Goal: Task Accomplishment & Management: Complete application form

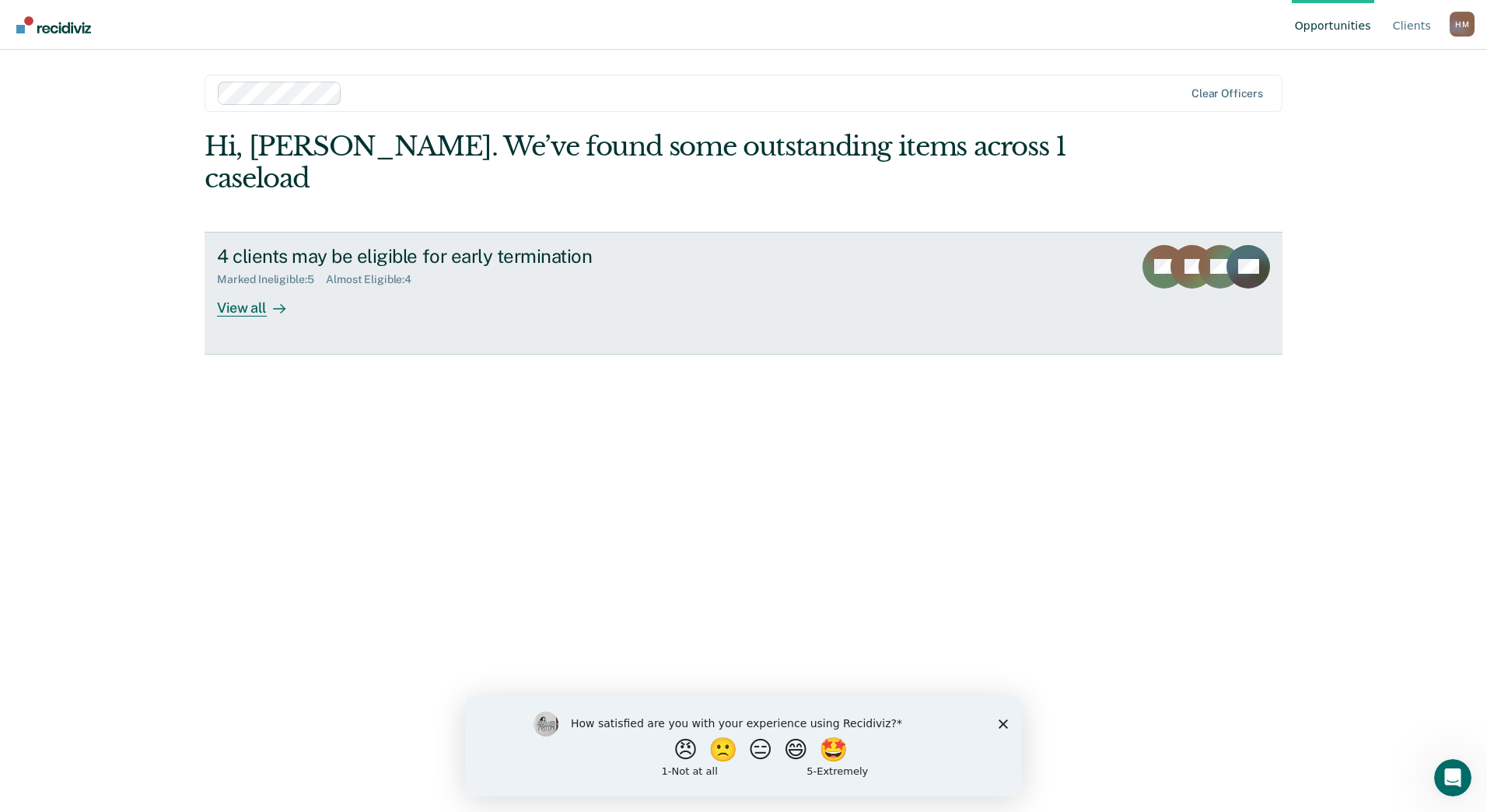
click at [268, 298] on div at bounding box center [276, 307] width 19 height 18
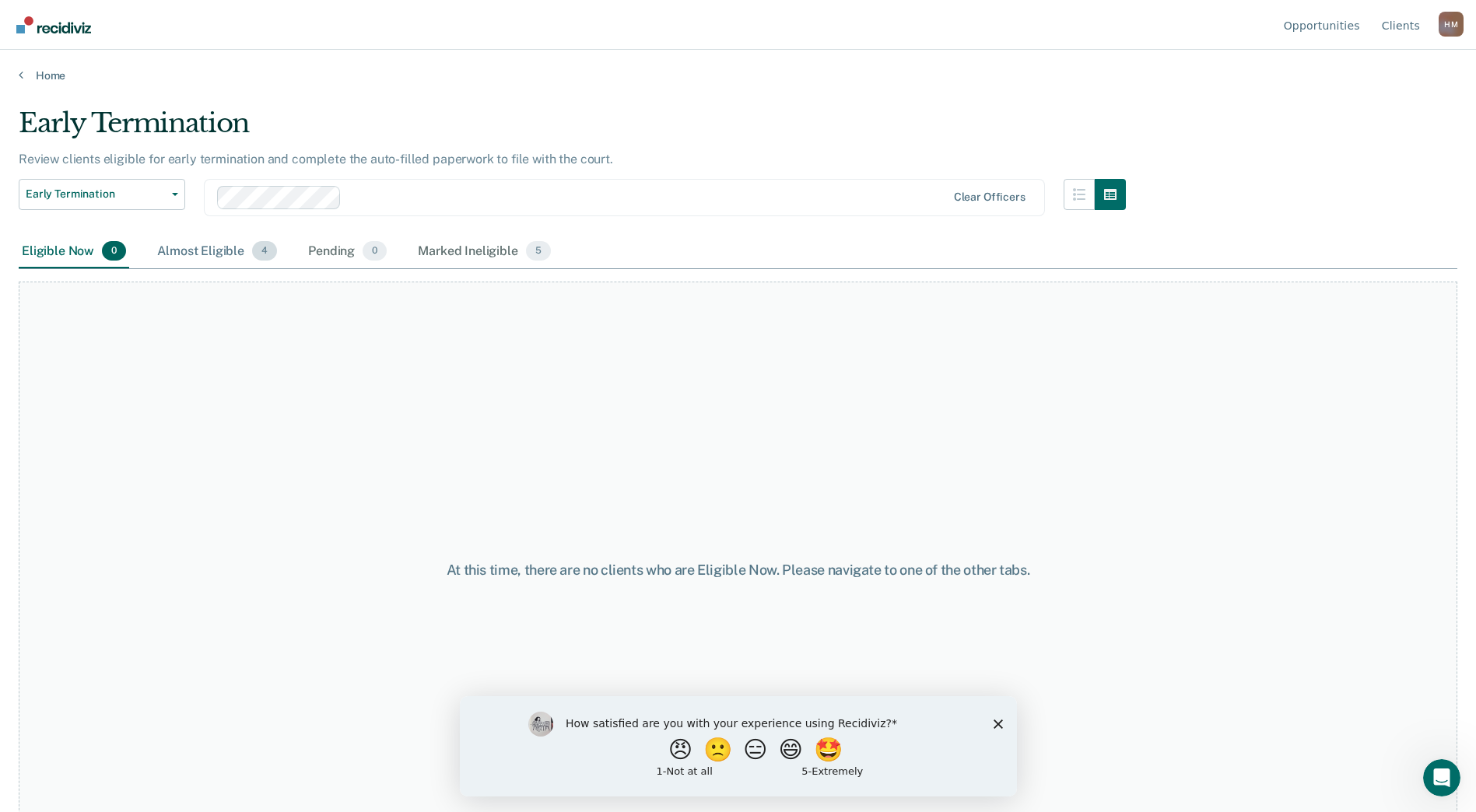
click at [191, 252] on div "Almost Eligible 4" at bounding box center [217, 252] width 126 height 34
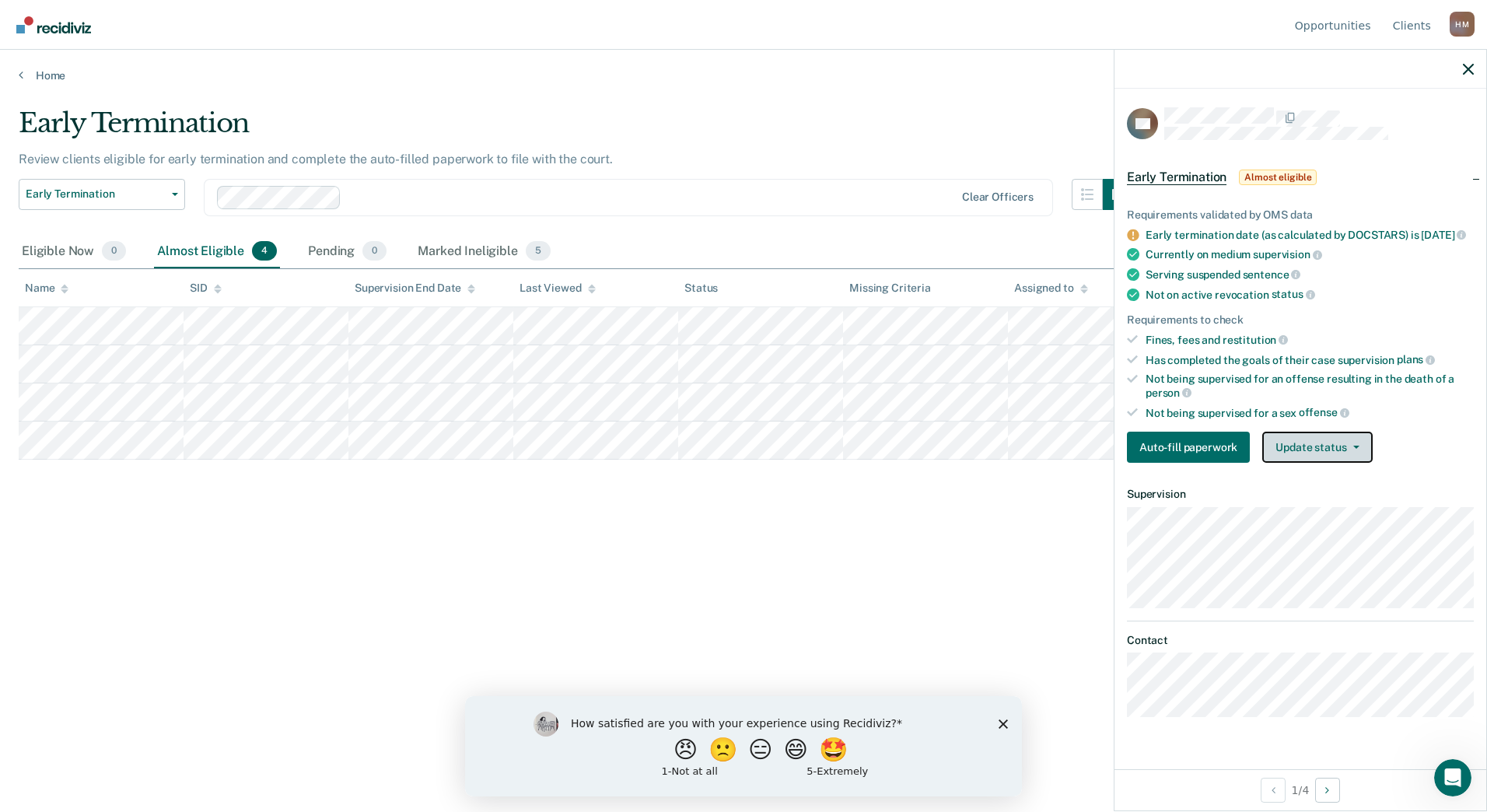
click at [1313, 459] on button "Update status" at bounding box center [1317, 447] width 110 height 31
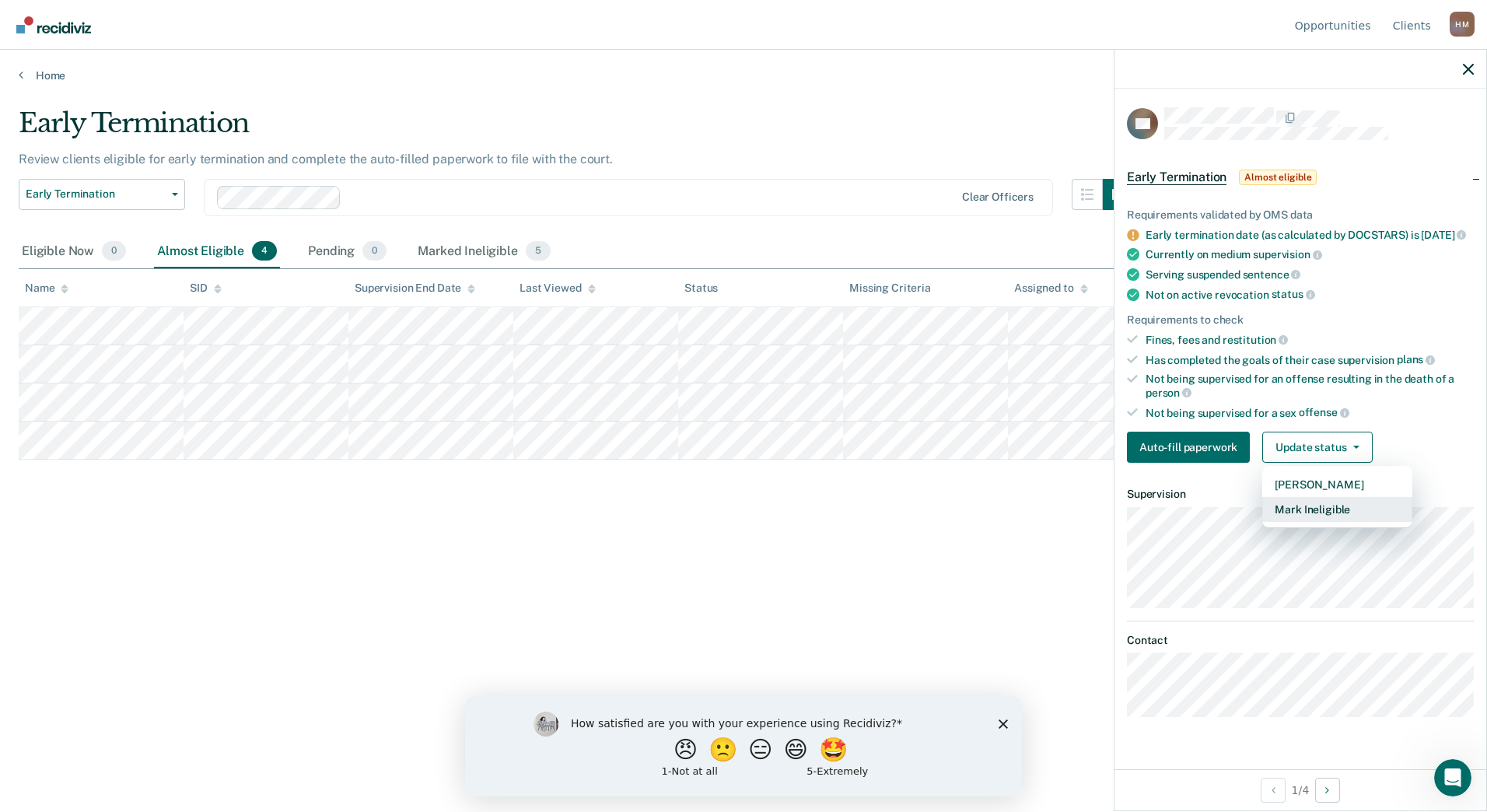
click at [1335, 521] on button "Mark Ineligible" at bounding box center [1337, 509] width 150 height 25
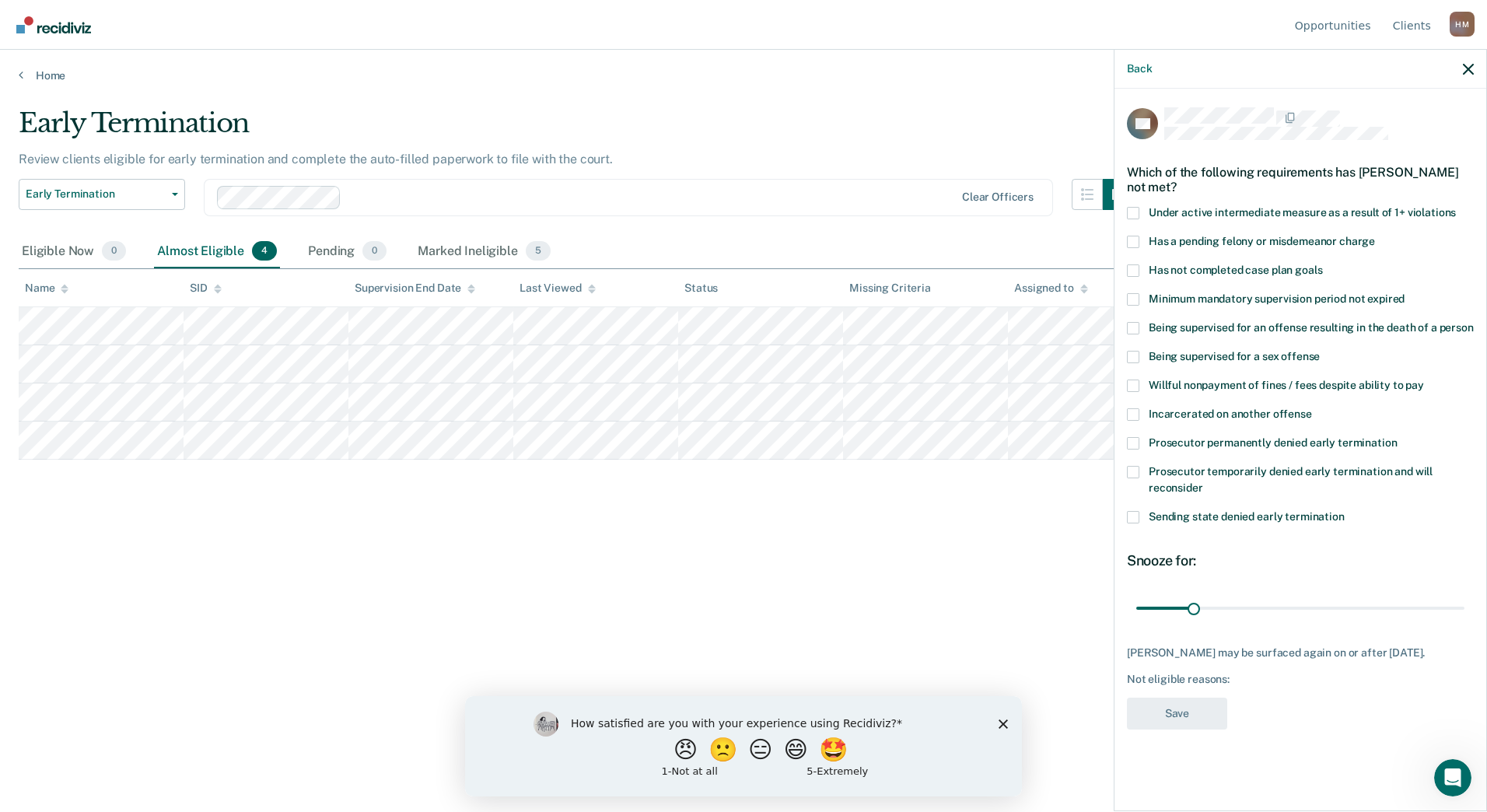
click at [1132, 272] on span at bounding box center [1134, 271] width 13 height 13
click at [1323, 264] on input "Has not completed case plan goals" at bounding box center [1323, 264] width 0 height 0
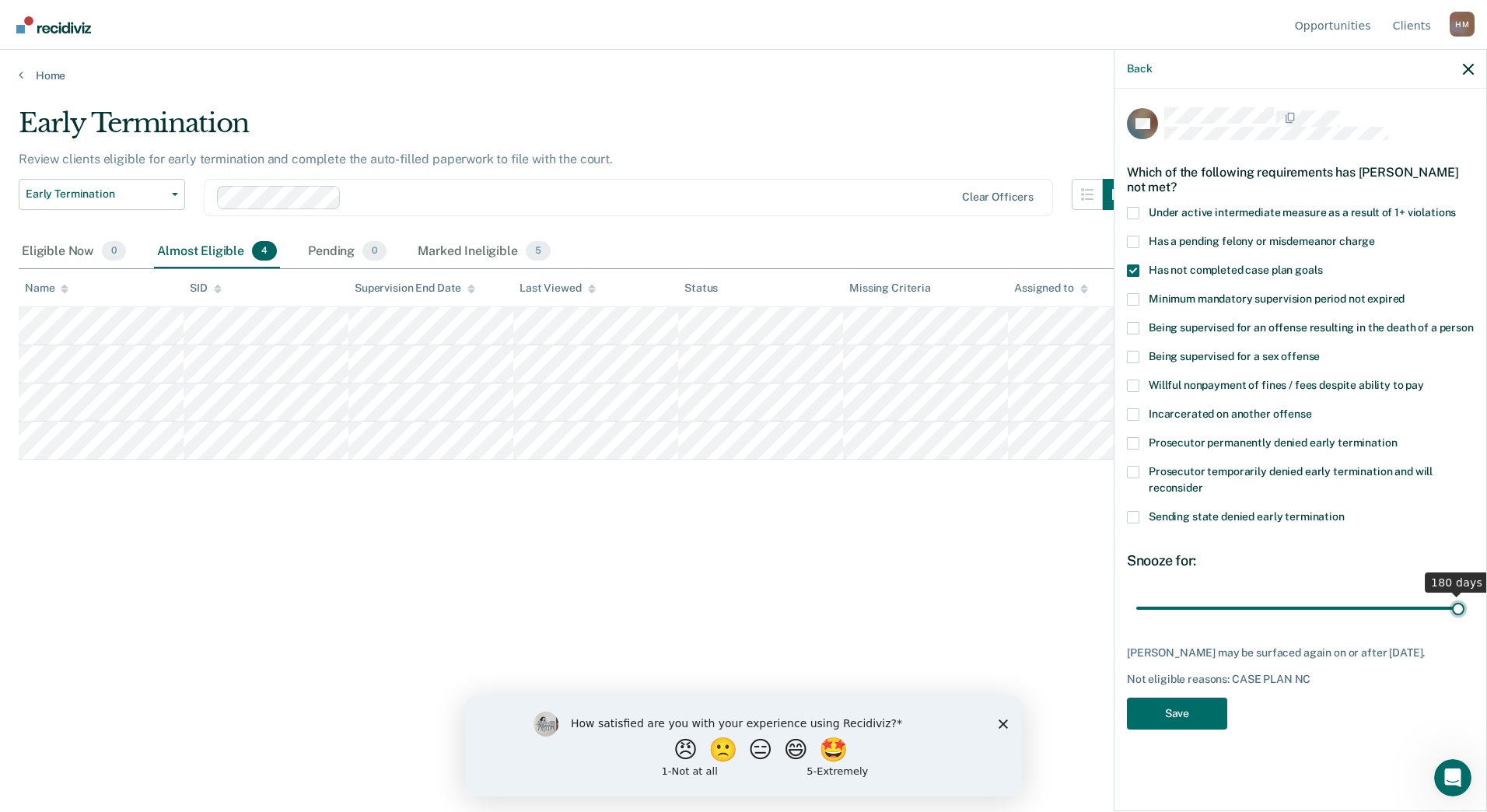
drag, startPoint x: 1192, startPoint y: 598, endPoint x: 1658, endPoint y: 593, distance: 466.0
type input "180"
click at [1465, 595] on input "range" at bounding box center [1300, 608] width 328 height 27
click at [1189, 707] on button "Save" at bounding box center [1177, 714] width 100 height 32
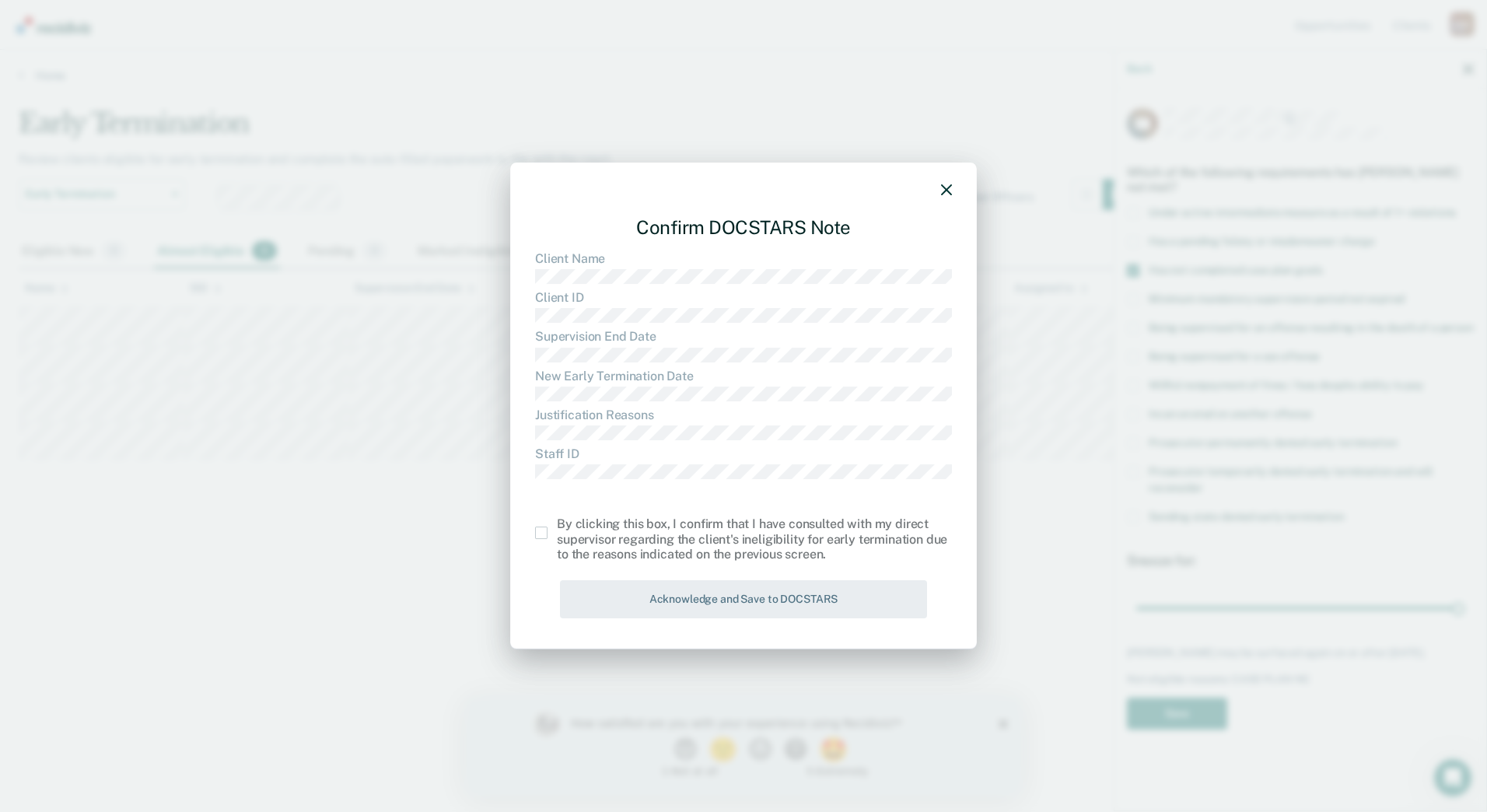
click at [540, 530] on span at bounding box center [541, 533] width 13 height 13
click at [557, 526] on input "checkbox" at bounding box center [557, 526] width 0 height 0
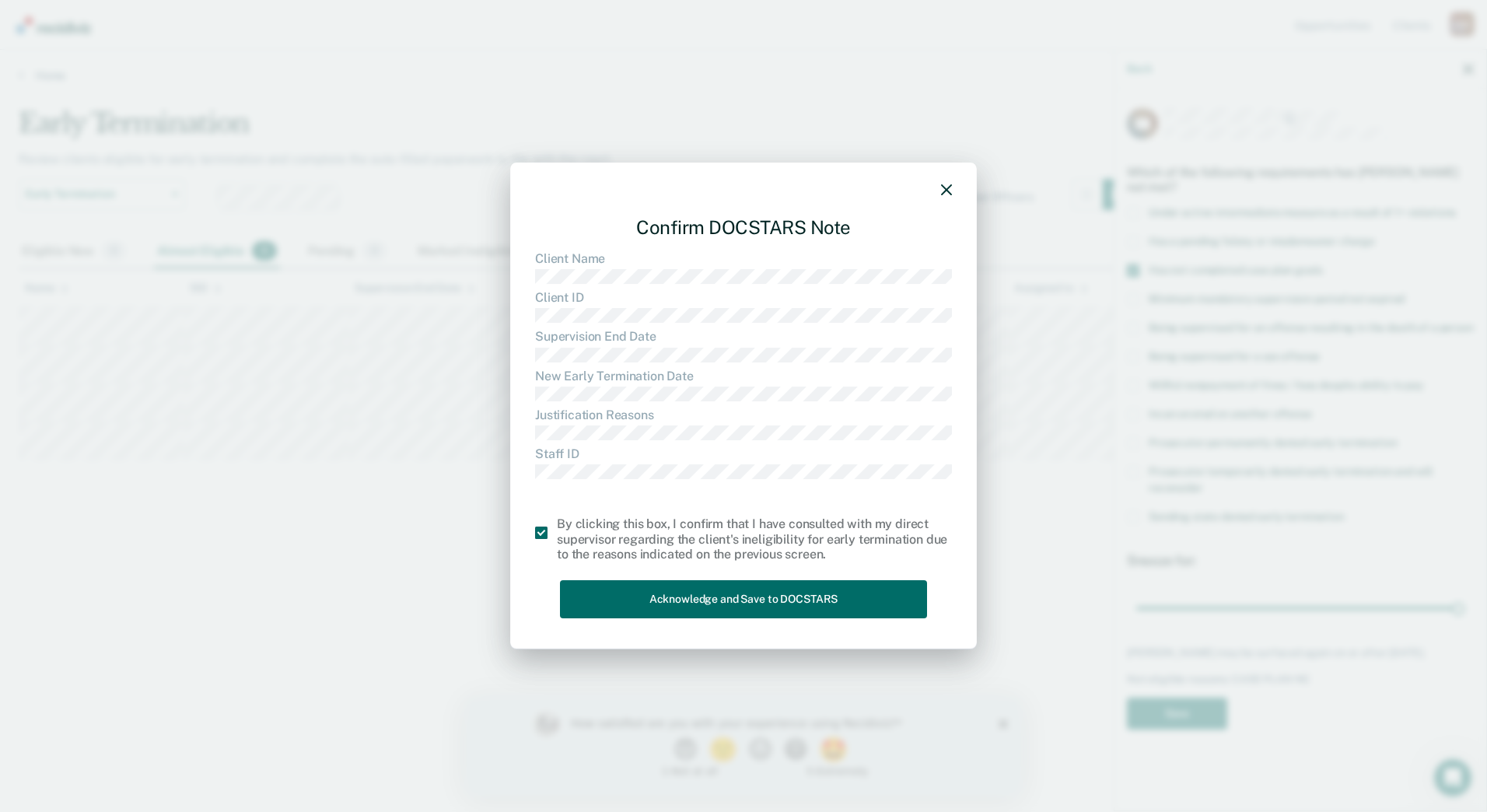
click at [602, 575] on div "Confirm DOCSTARS Note Client Name Client ID Supervision End Date New Early Term…" at bounding box center [743, 414] width 417 height 421
click at [614, 593] on button "Acknowledge and Save to DOCSTARS" at bounding box center [743, 599] width 367 height 38
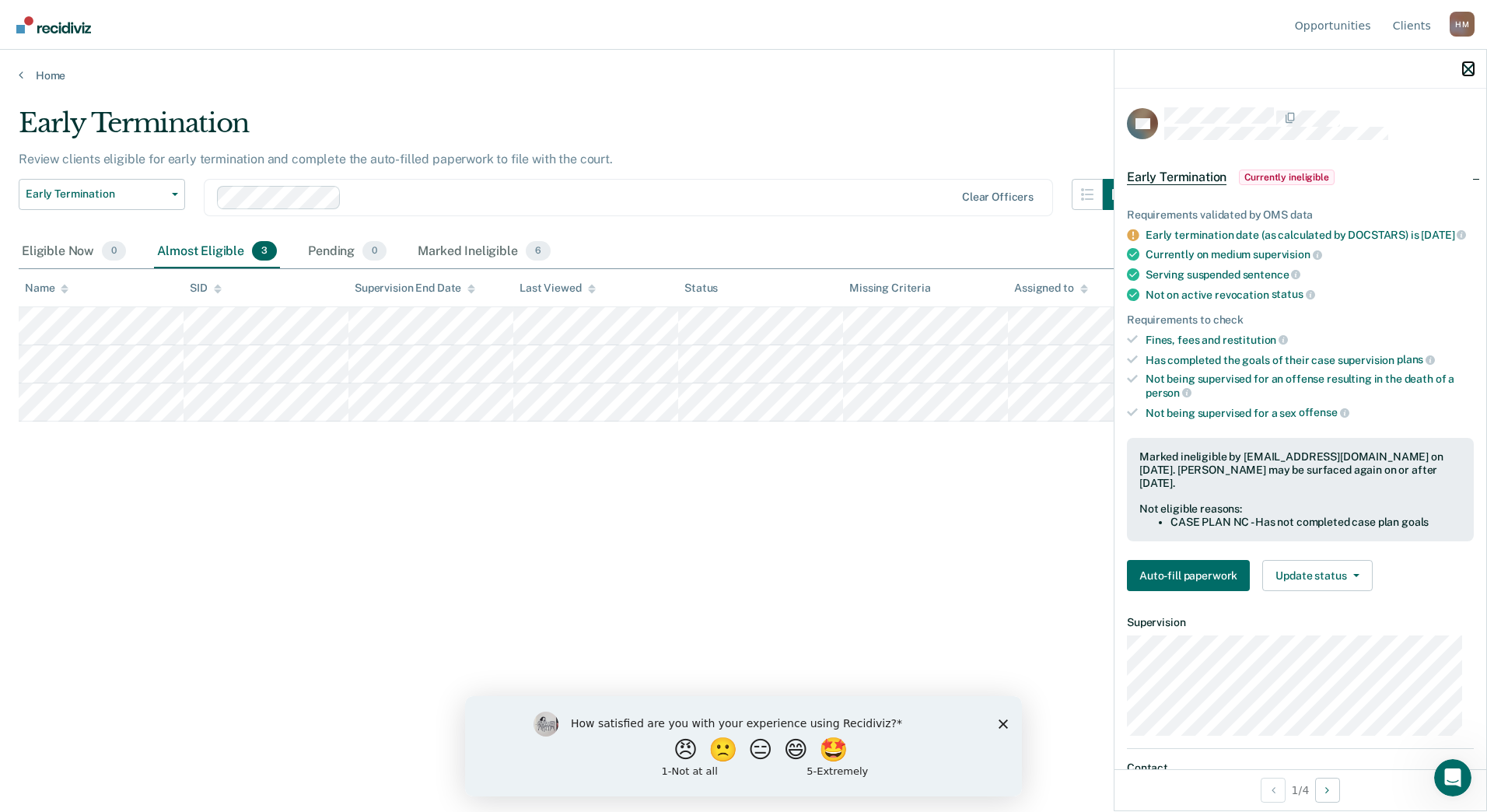
click at [1465, 71] on icon "button" at bounding box center [1469, 69] width 11 height 11
